Goal: Task Accomplishment & Management: Use online tool/utility

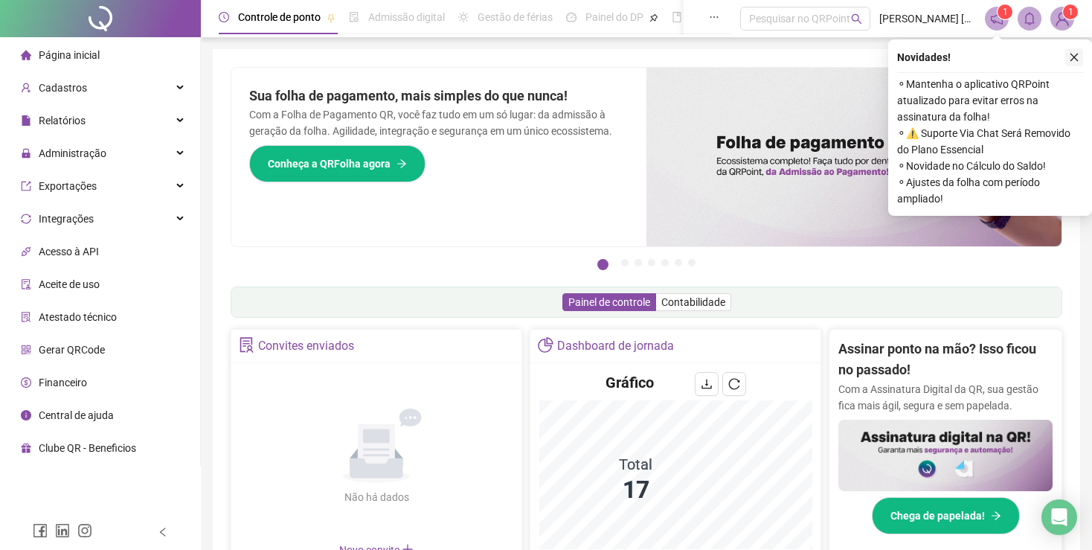
click at [1076, 57] on icon "close" at bounding box center [1074, 57] width 10 height 10
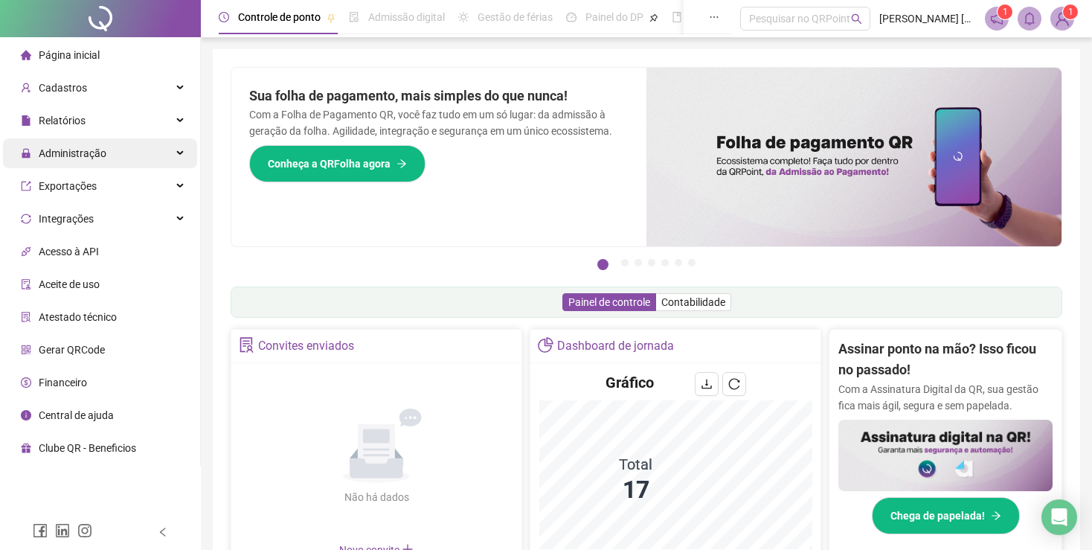
click at [78, 151] on span "Administração" at bounding box center [73, 153] width 68 height 12
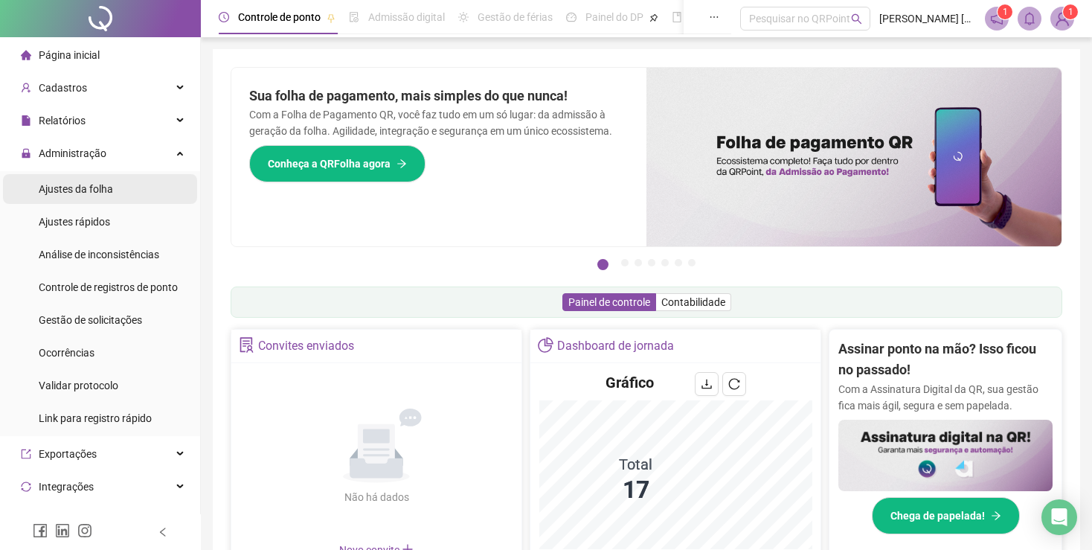
click at [70, 200] on div "Ajustes da folha" at bounding box center [76, 189] width 74 height 30
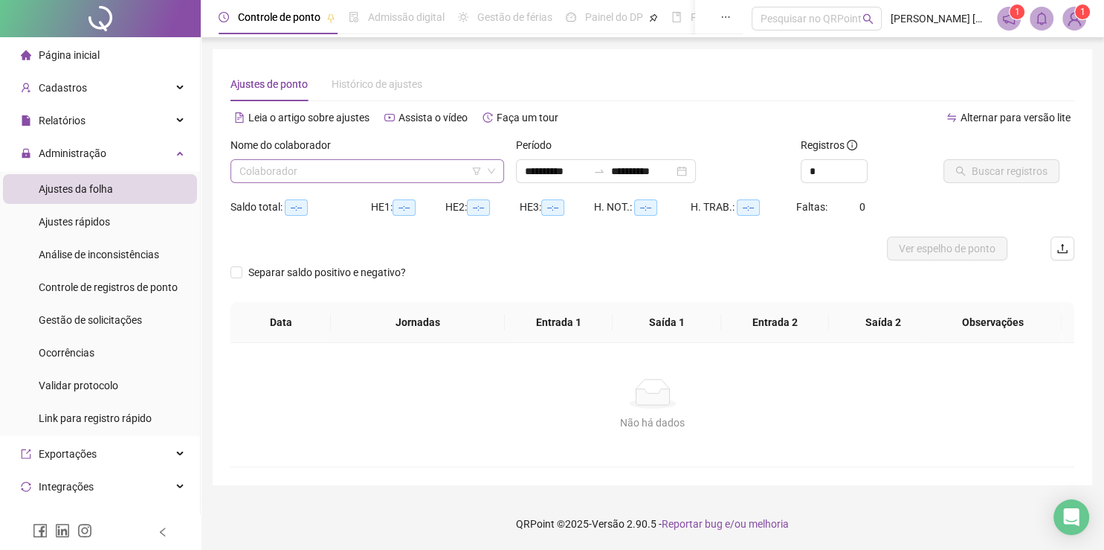
click at [346, 170] on input "search" at bounding box center [360, 171] width 242 height 22
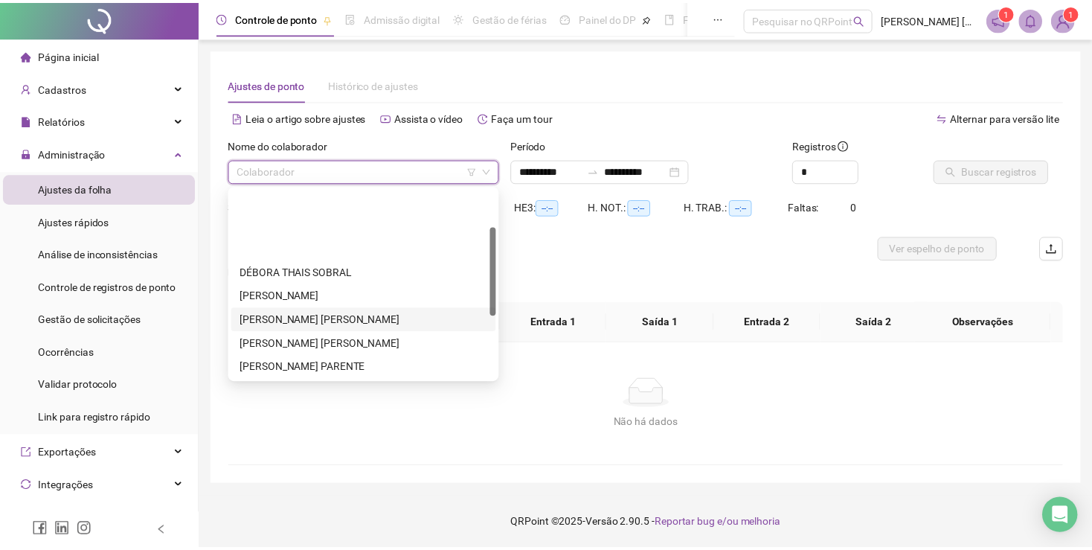
scroll to position [161, 0]
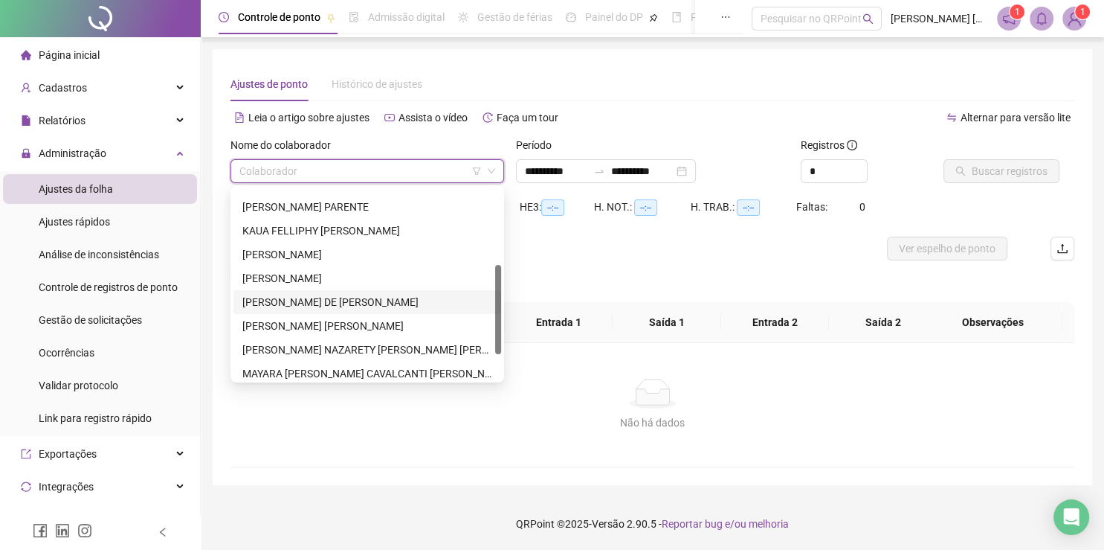
click at [356, 301] on div "[PERSON_NAME] DE [PERSON_NAME]" at bounding box center [367, 302] width 250 height 16
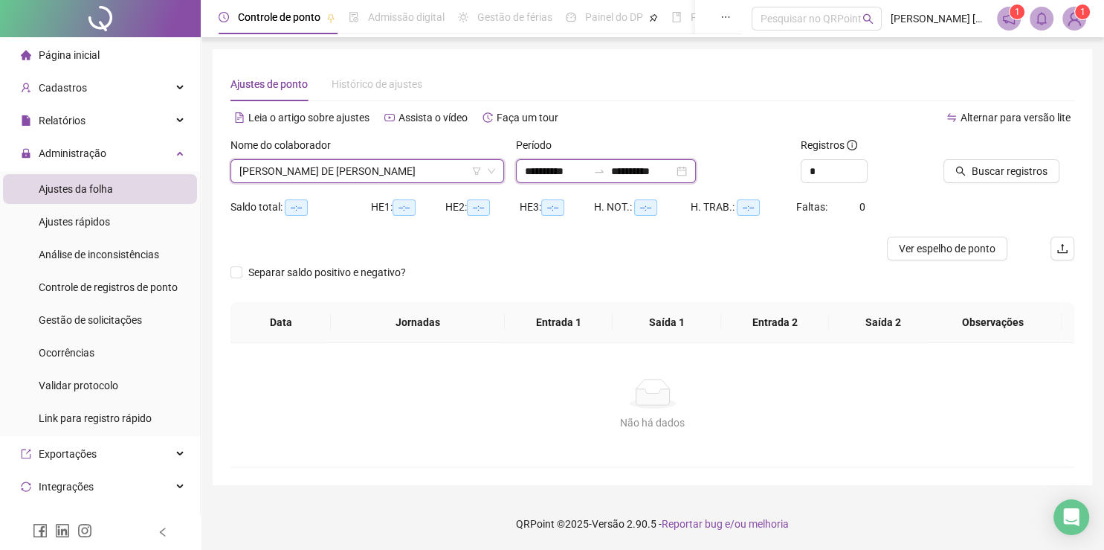
click at [672, 171] on input "**********" at bounding box center [642, 171] width 62 height 16
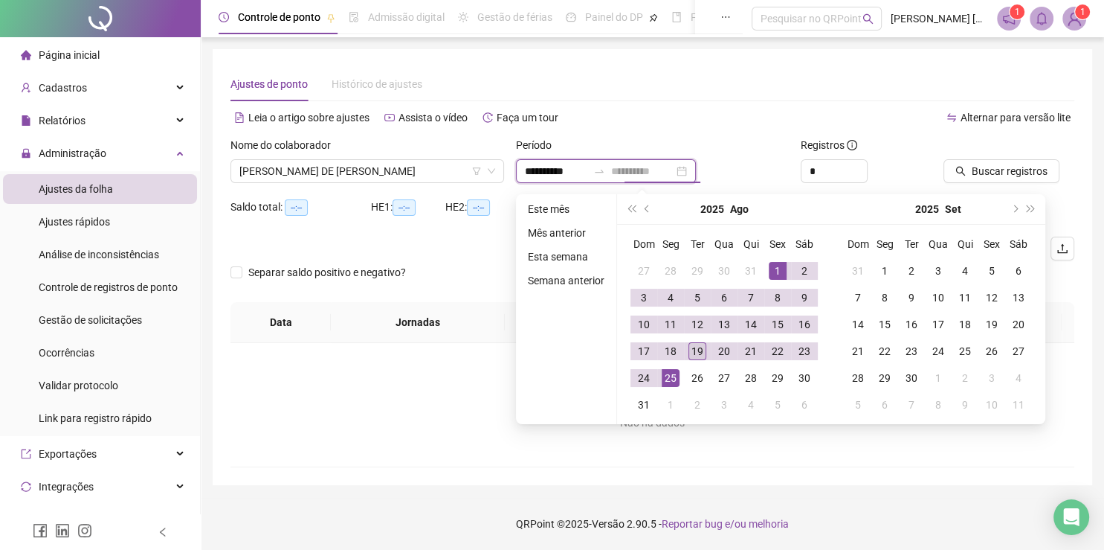
type input "**********"
click at [698, 353] on div "19" at bounding box center [698, 351] width 18 height 18
type input "**********"
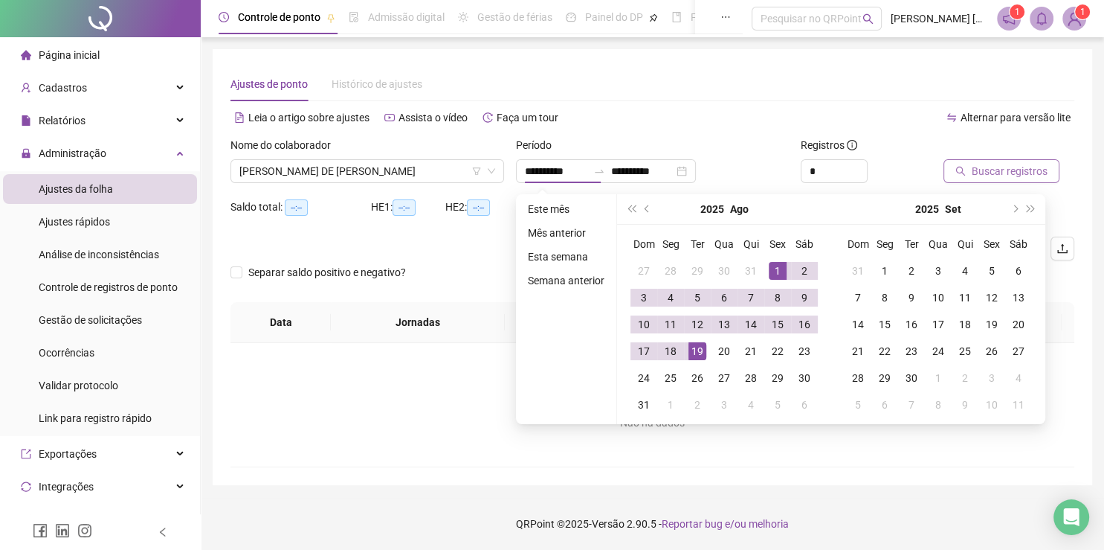
click at [998, 165] on span "Buscar registros" at bounding box center [1010, 171] width 76 height 16
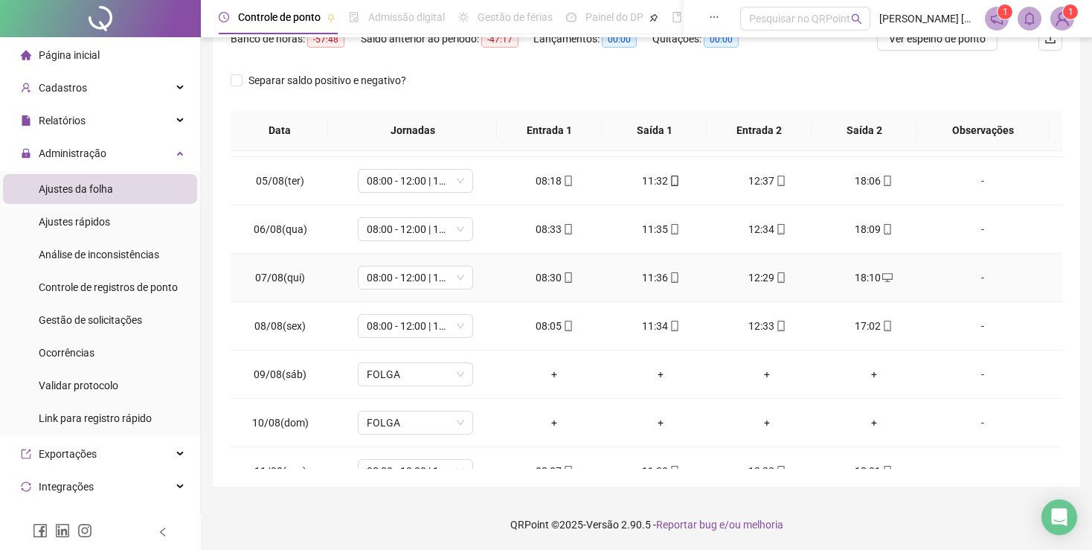
scroll to position [0, 0]
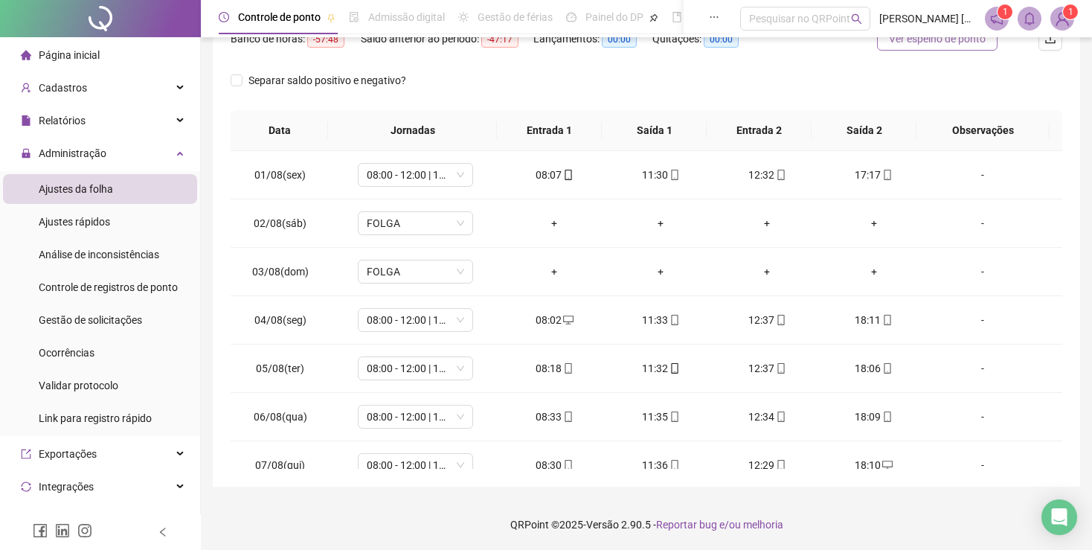
click at [925, 46] on span "Ver espelho de ponto" at bounding box center [937, 38] width 97 height 16
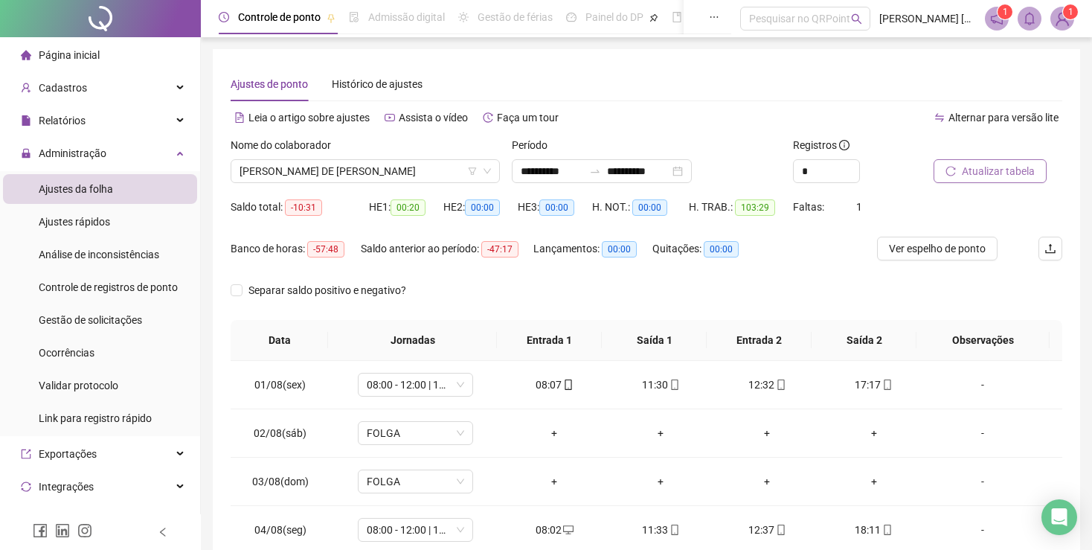
click at [977, 181] on button "Atualizar tabela" at bounding box center [989, 171] width 113 height 24
click at [1064, 19] on img at bounding box center [1062, 18] width 22 height 22
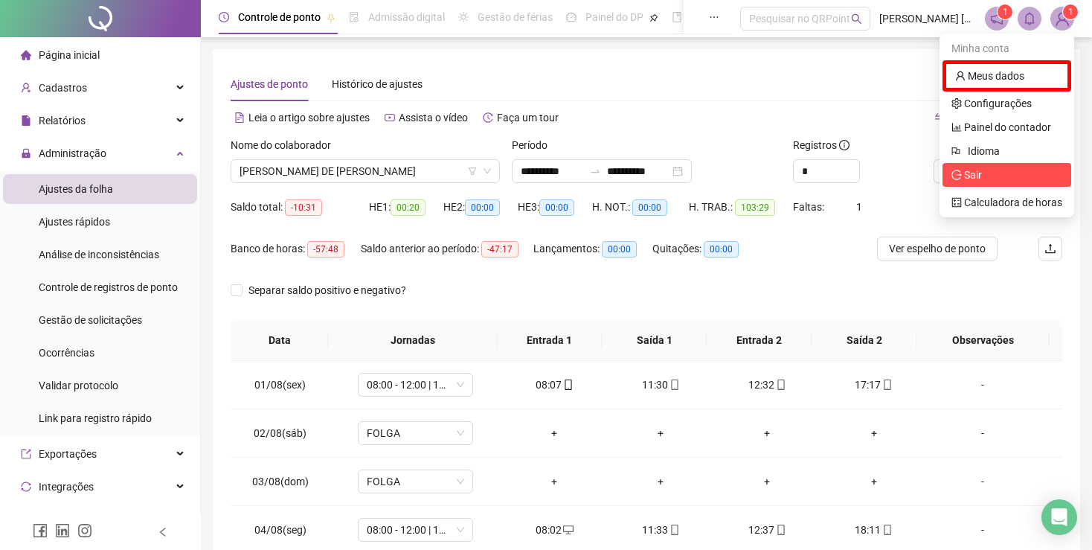
click at [982, 176] on span "Sair" at bounding box center [973, 175] width 18 height 12
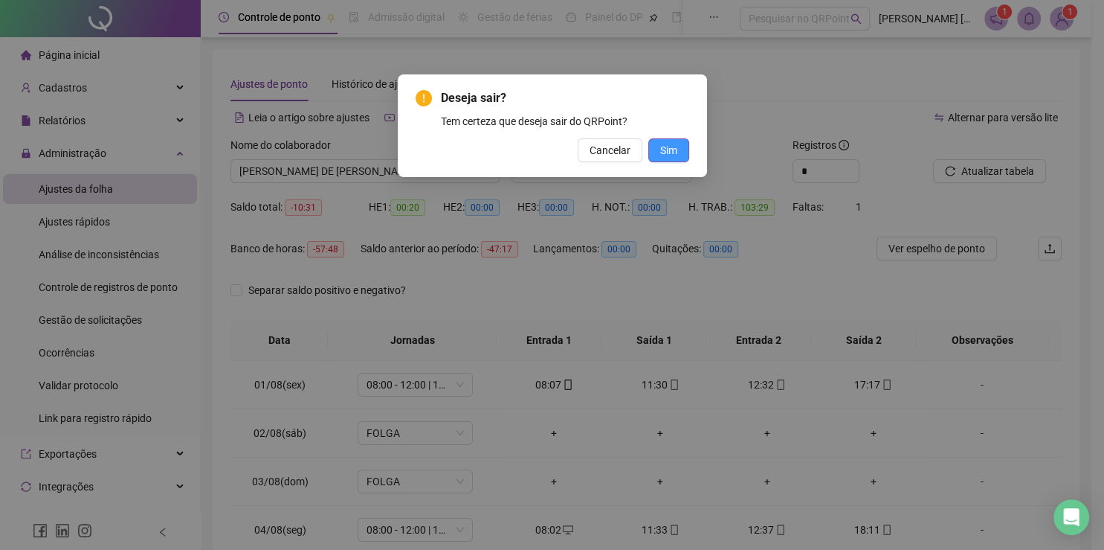
click at [659, 150] on button "Sim" at bounding box center [669, 150] width 41 height 24
